Goal: Information Seeking & Learning: Learn about a topic

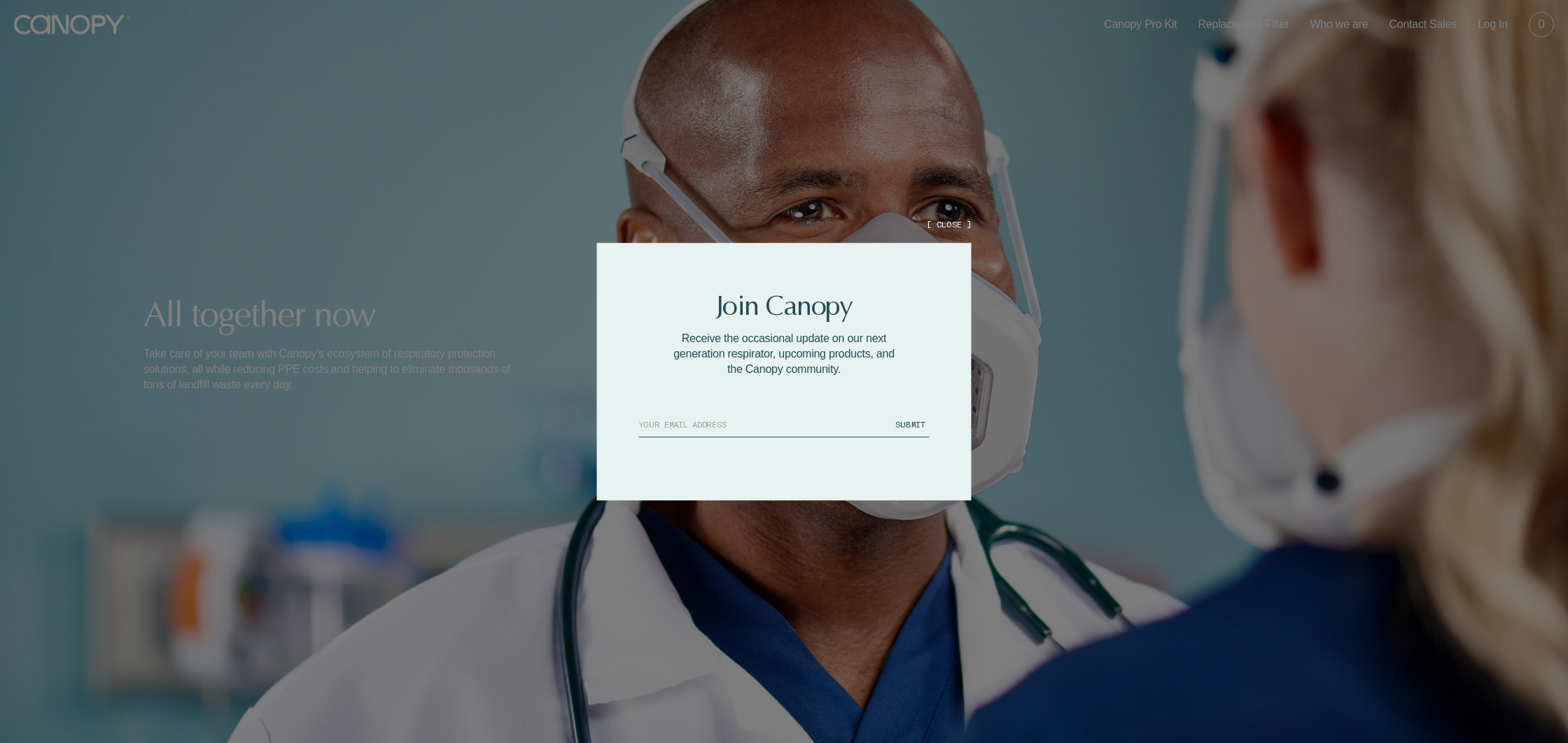
click at [948, 228] on button "[ CLOSE ]" at bounding box center [948, 224] width 45 height 12
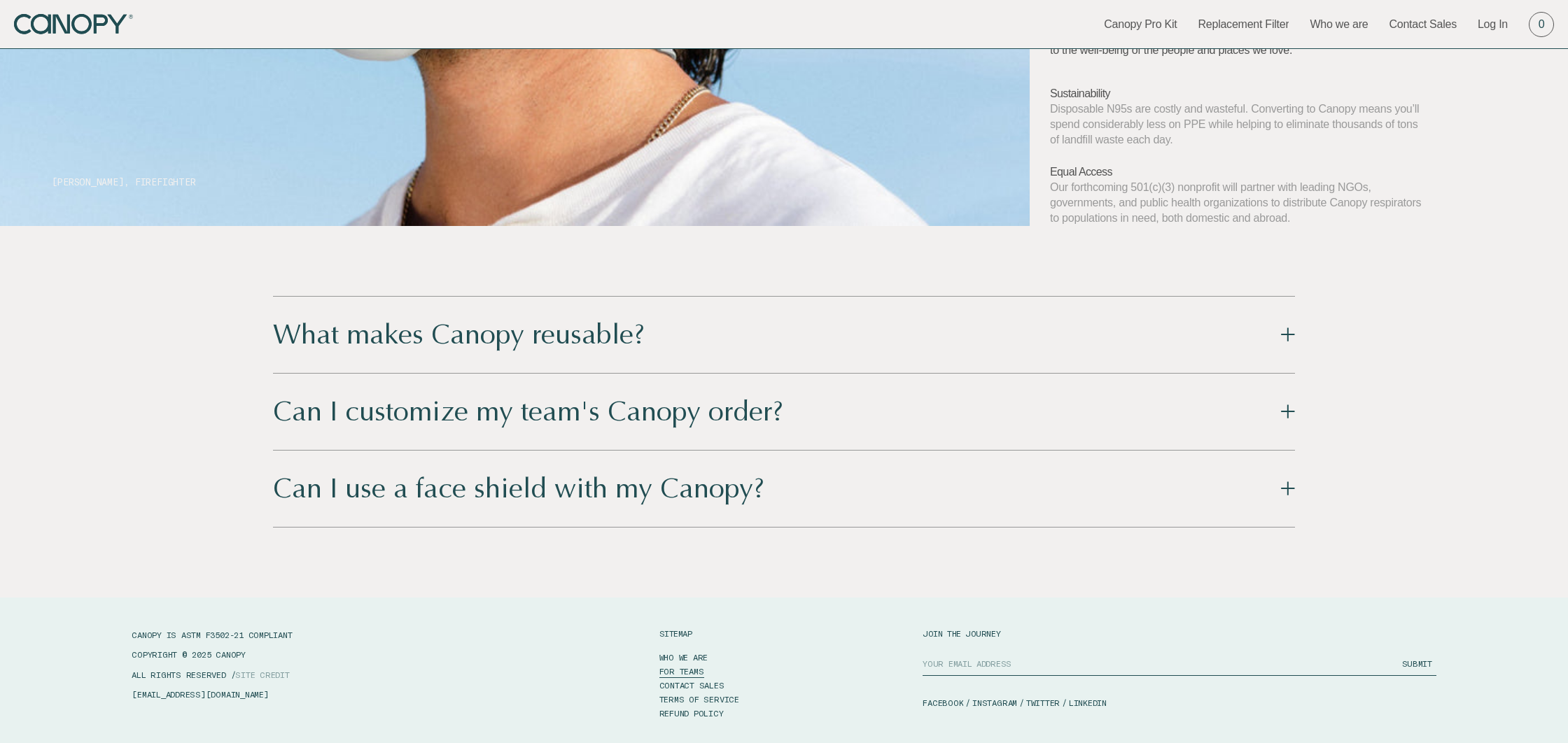
scroll to position [4598, 0]
click at [569, 313] on button "What makes Canopy reusable?" at bounding box center [784, 334] width 1022 height 77
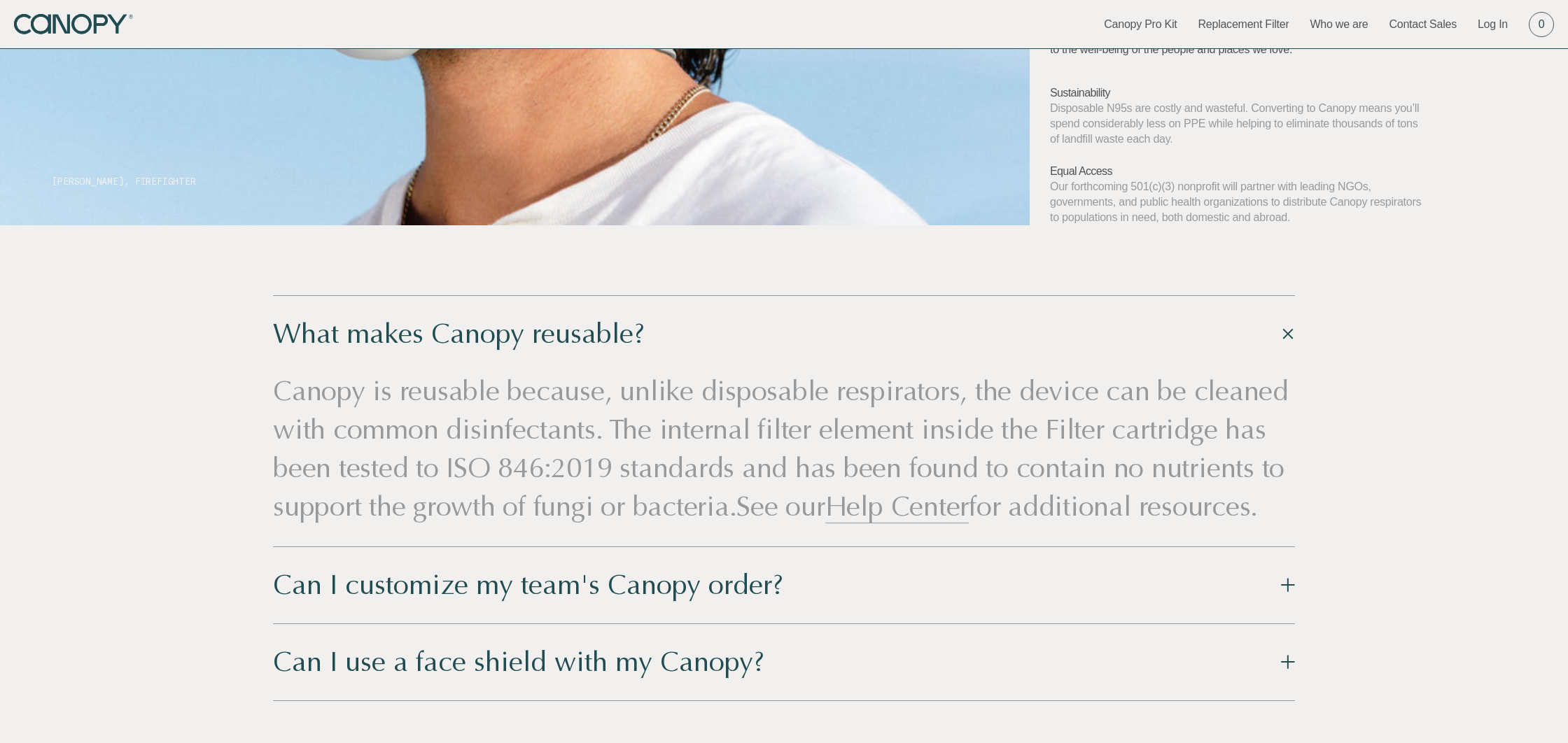
click at [571, 313] on button "What makes Canopy reusable?" at bounding box center [784, 334] width 1022 height 77
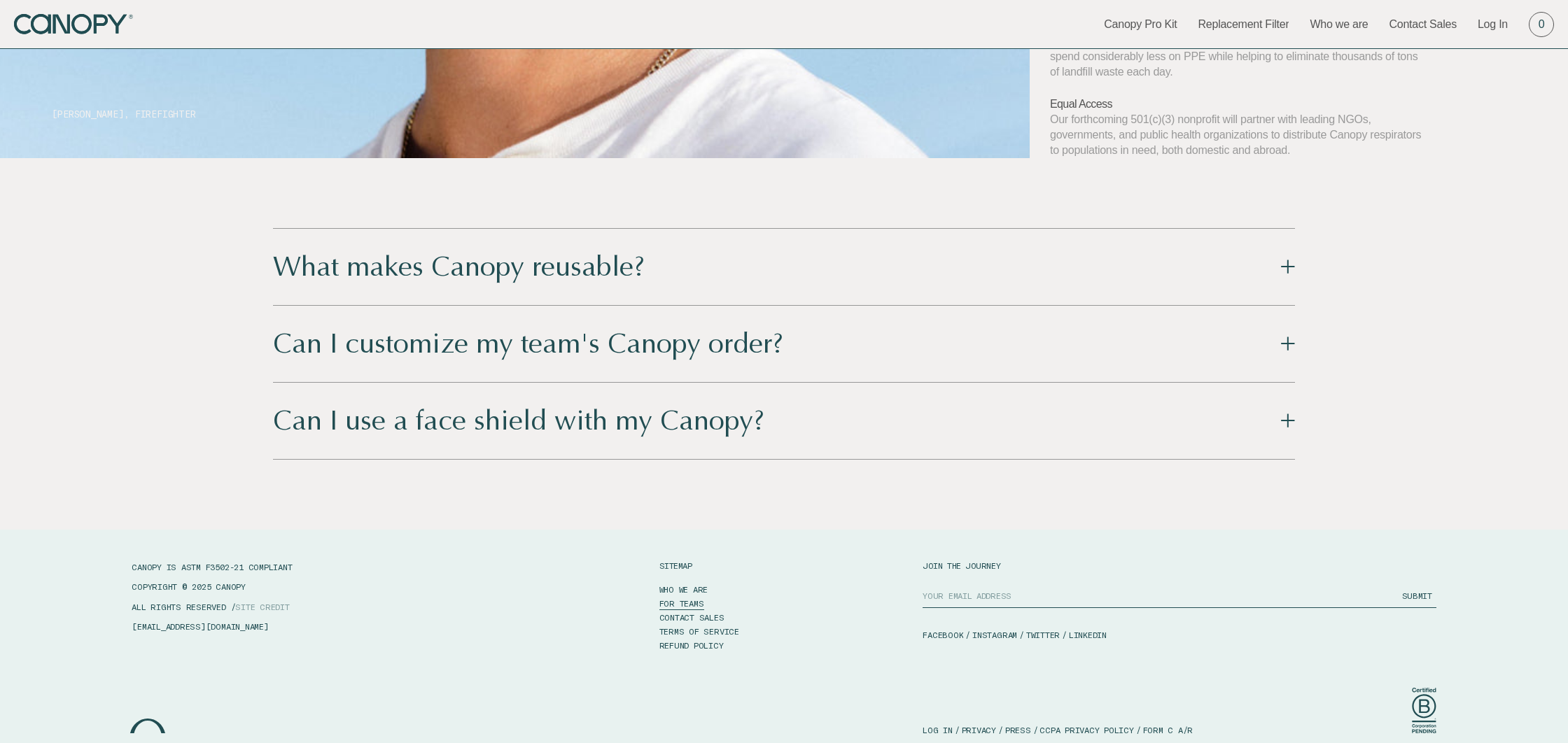
scroll to position [4684, 0]
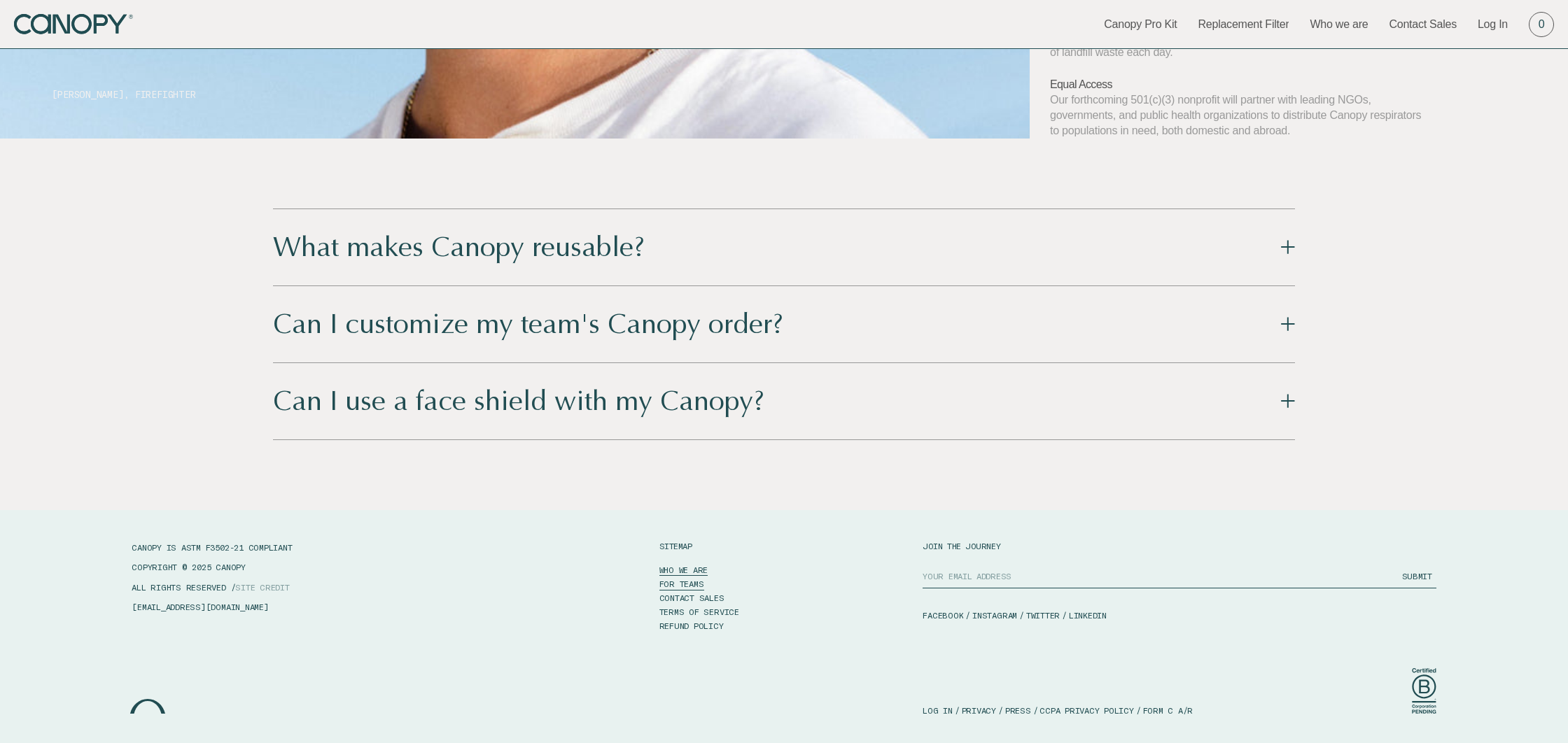
click at [681, 569] on link "WHO WE ARE" at bounding box center [684, 569] width 49 height 14
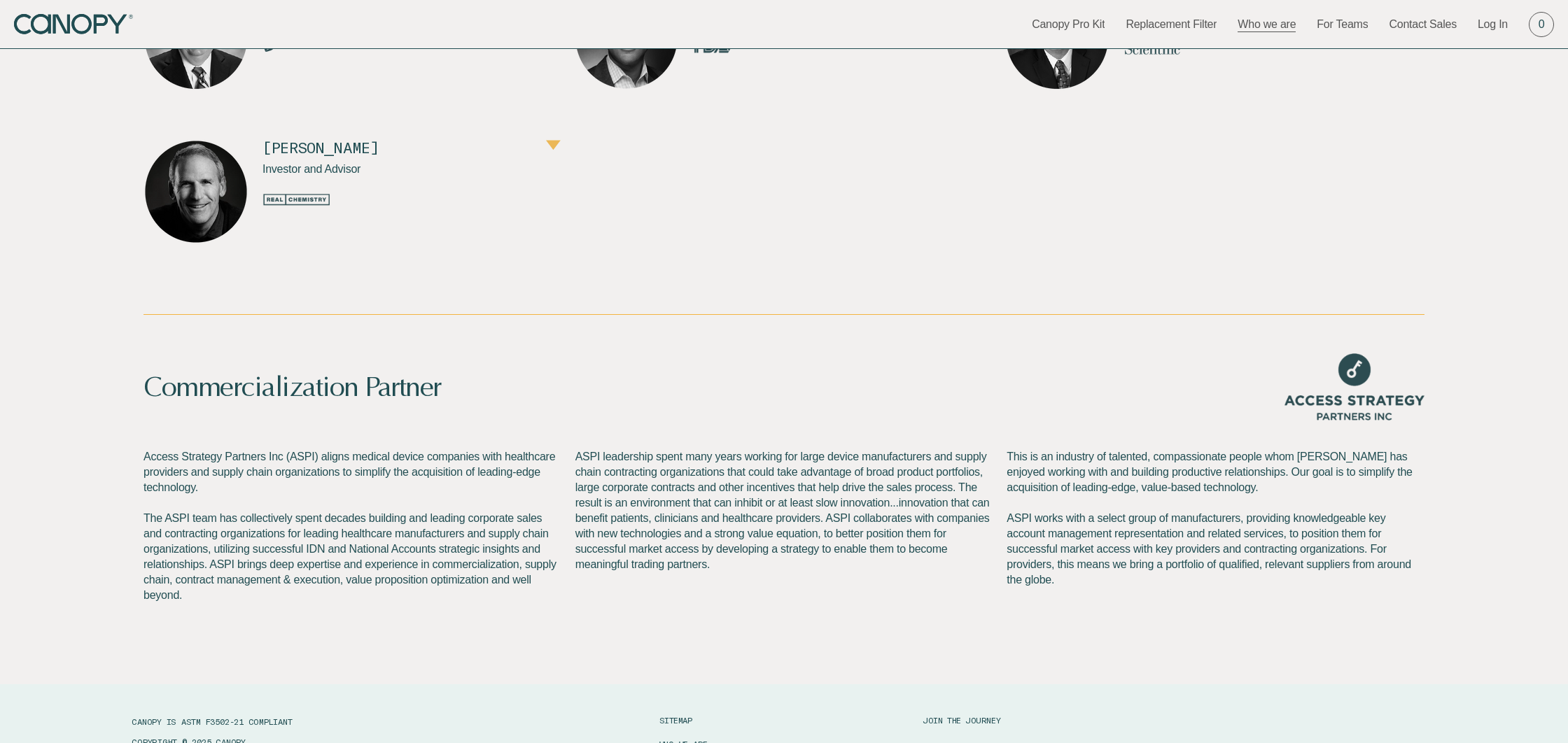
scroll to position [1475, 0]
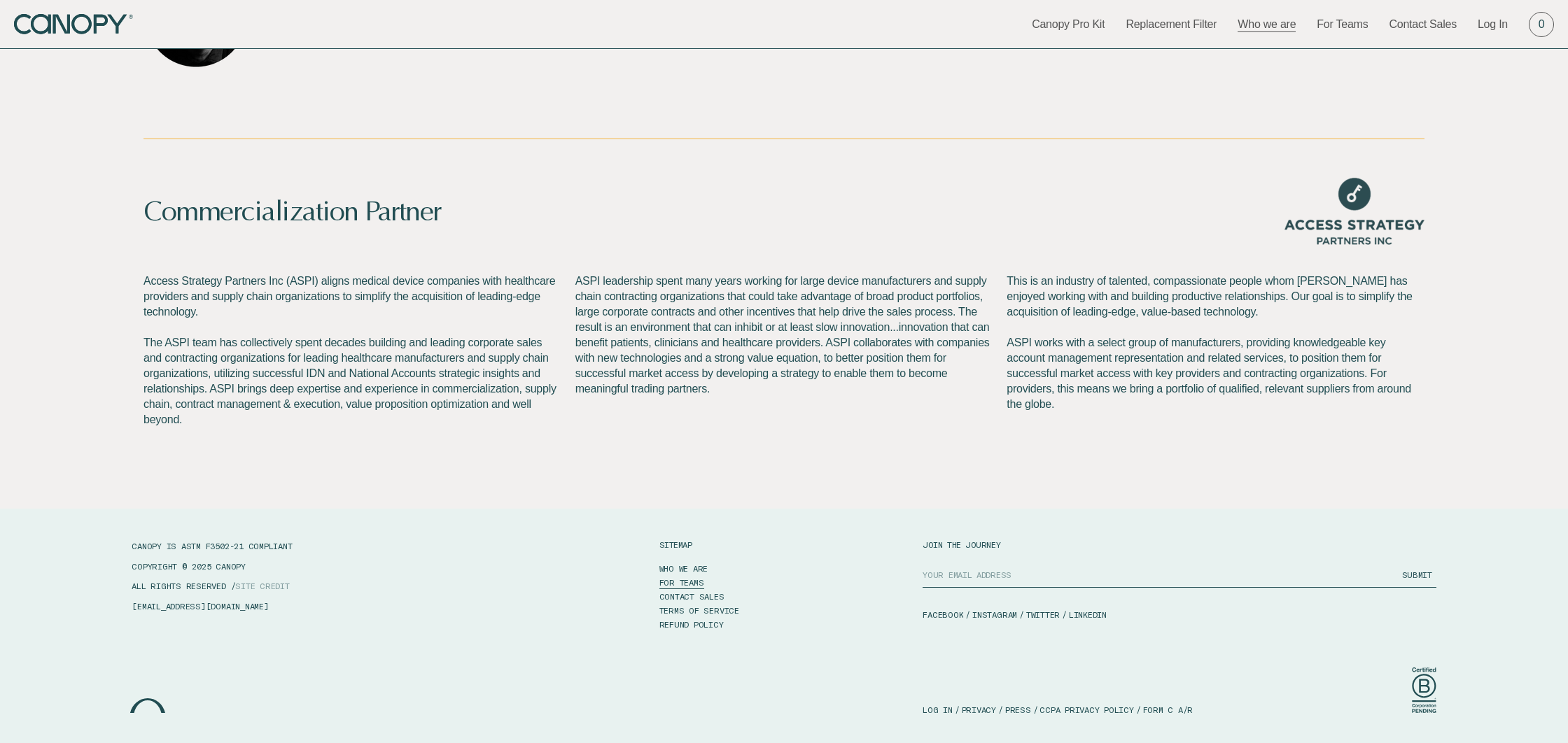
drag, startPoint x: 699, startPoint y: 620, endPoint x: 737, endPoint y: 601, distance: 42.5
click at [699, 620] on link "REFUND POLICY" at bounding box center [692, 624] width 64 height 14
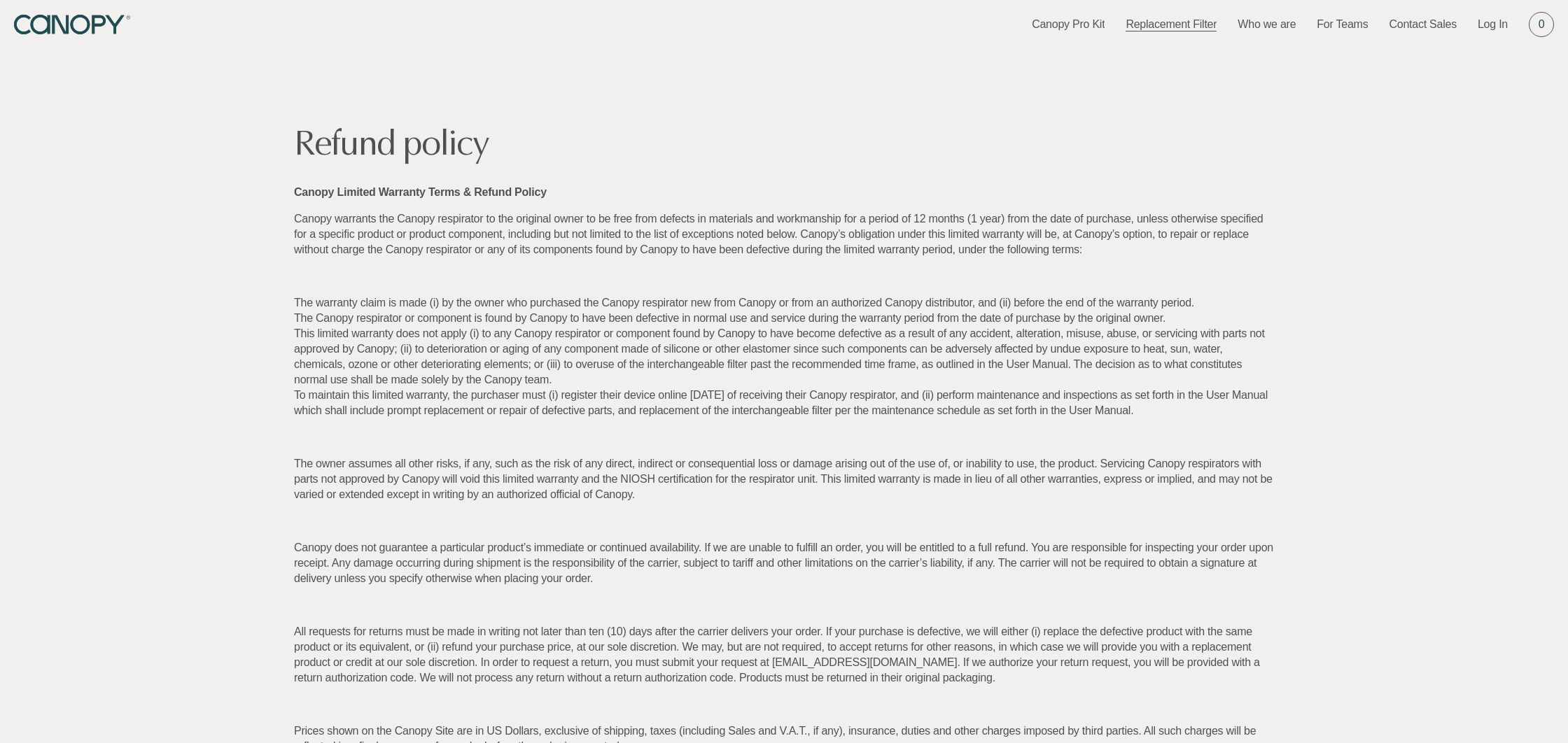
click at [1207, 21] on link "Replacement Filter" at bounding box center [1171, 24] width 91 height 15
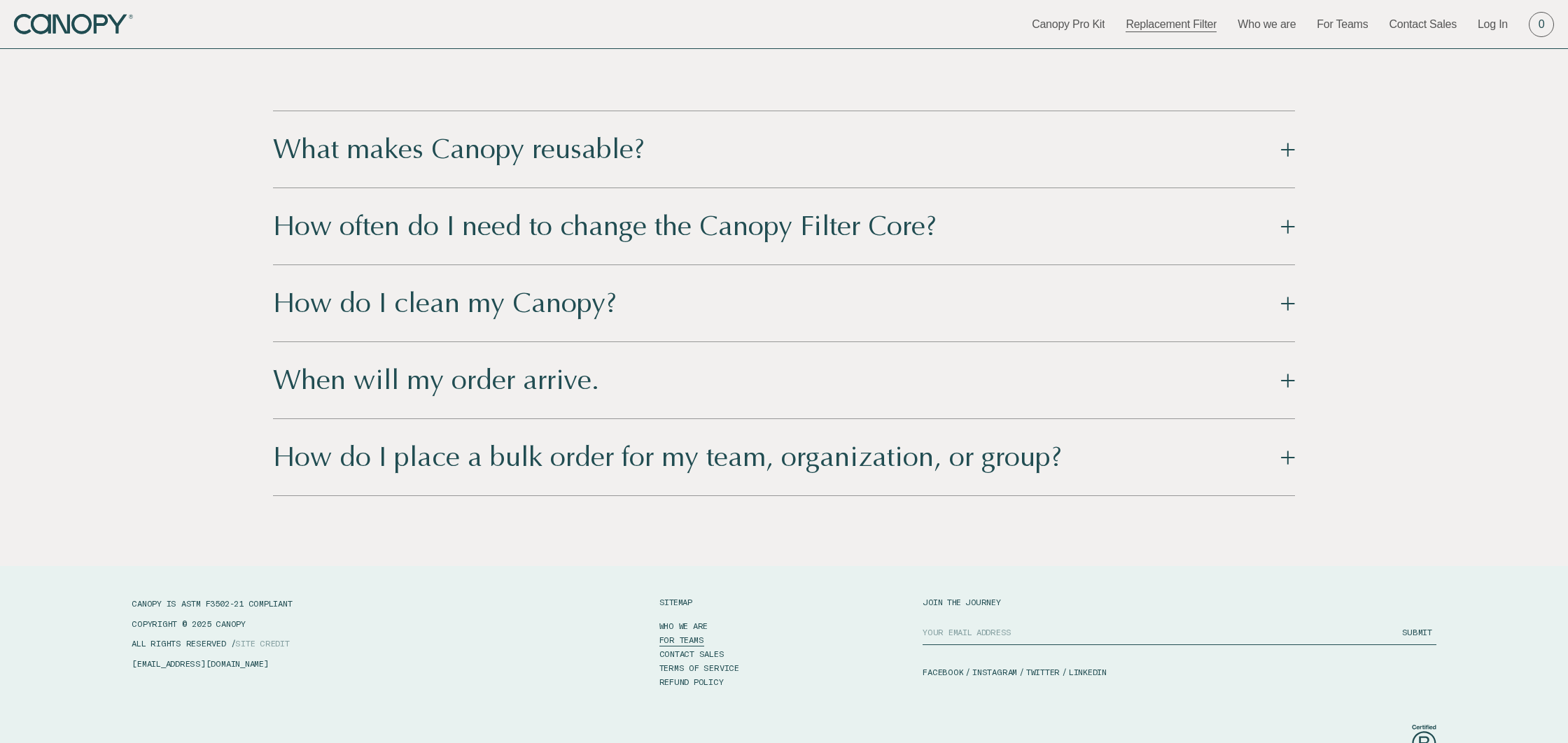
scroll to position [2060, 0]
